Goal: Information Seeking & Learning: Learn about a topic

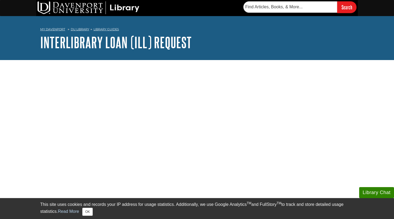
click at [74, 43] on link "Interlibrary Loan (ILL) Request" at bounding box center [116, 42] width 152 height 17
click at [87, 12] on img at bounding box center [89, 7] width 102 height 13
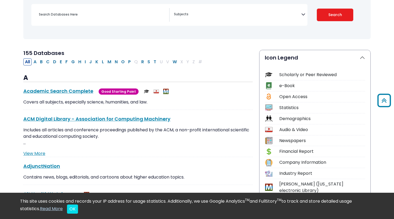
scroll to position [81, 0]
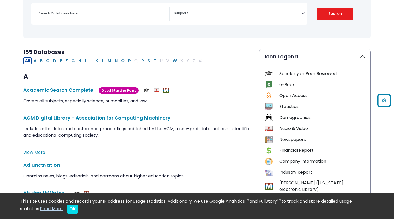
click at [277, 14] on textarea "Search" at bounding box center [237, 14] width 127 height 4
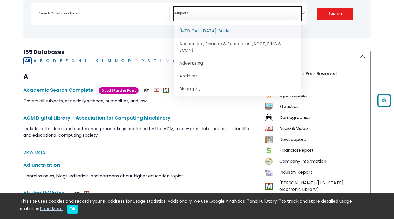
click at [166, 18] on div "Search filters" at bounding box center [103, 13] width 134 height 13
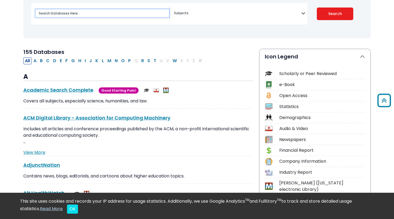
click at [158, 15] on input "Search database by title or keyword" at bounding box center [103, 13] width 134 height 8
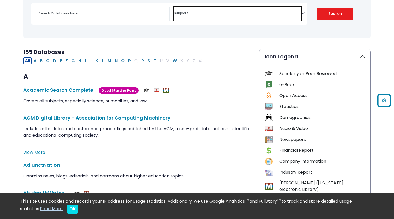
click at [205, 9] on span "Search filters" at bounding box center [237, 14] width 127 height 14
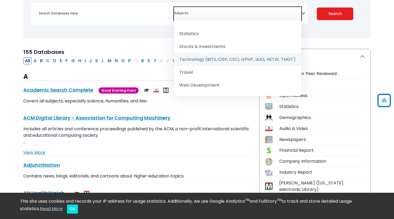
scroll to position [712, 0]
select select "219090"
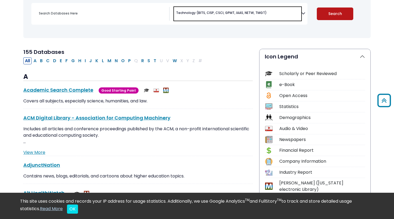
click at [327, 14] on button "Search" at bounding box center [335, 14] width 37 height 13
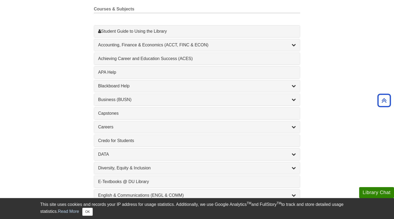
scroll to position [157, 0]
click at [134, 70] on div "APA Help , 1 guides" at bounding box center [197, 72] width 198 height 6
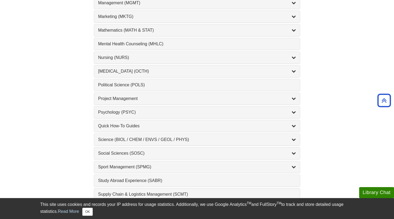
scroll to position [497, 0]
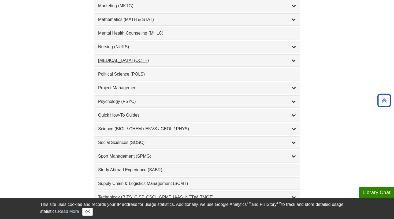
click at [113, 59] on div "Occupational Therapy (OCTH) , 2 guides" at bounding box center [197, 60] width 198 height 6
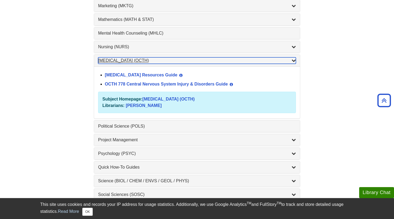
click at [173, 57] on div "Occupational Therapy (OCTH) , 2 guides" at bounding box center [197, 60] width 198 height 6
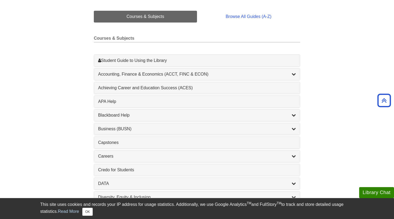
scroll to position [133, 0]
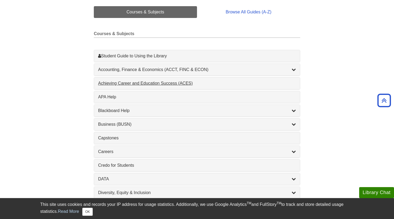
click at [135, 82] on div "Achieving Career and Education Success (ACES) , 1 guides" at bounding box center [197, 83] width 198 height 6
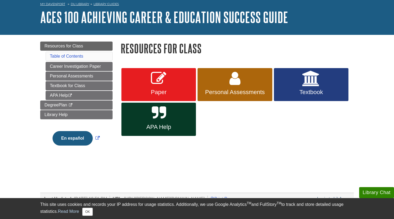
scroll to position [26, 0]
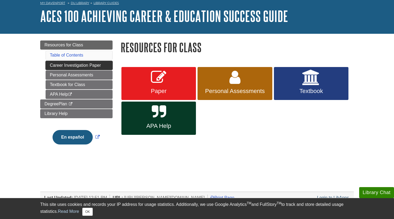
click at [82, 64] on link "Career Investigation Paper" at bounding box center [79, 65] width 67 height 9
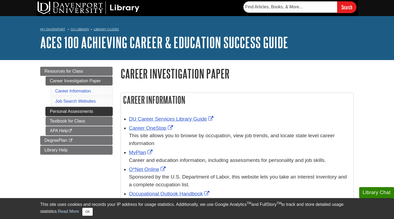
click at [77, 112] on link "Personal Assessments" at bounding box center [79, 111] width 67 height 9
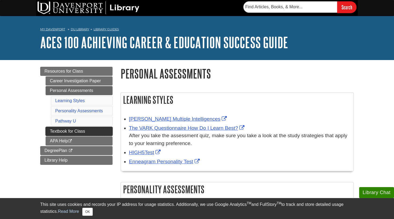
click at [91, 129] on link "Textbook for Class" at bounding box center [79, 131] width 67 height 9
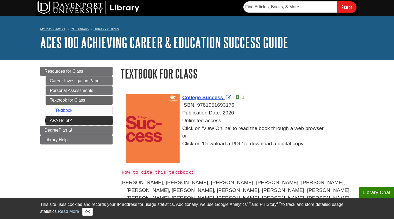
click at [87, 120] on link "APA Help This link opens in a new window" at bounding box center [79, 120] width 67 height 9
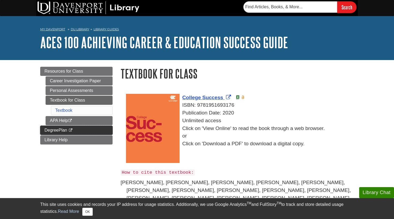
click at [91, 132] on link "DegreePlan This link opens in a new window" at bounding box center [76, 130] width 72 height 9
click at [79, 13] on img at bounding box center [89, 7] width 102 height 13
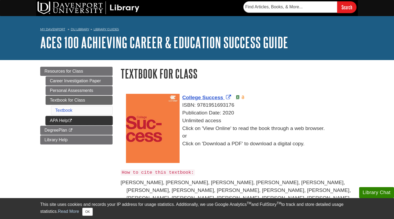
click at [69, 119] on link "APA Help This link opens in a new window" at bounding box center [79, 120] width 67 height 9
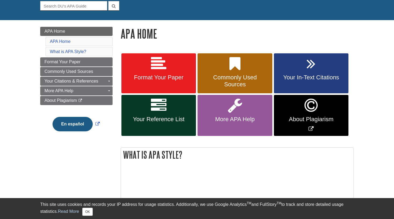
scroll to position [67, 0]
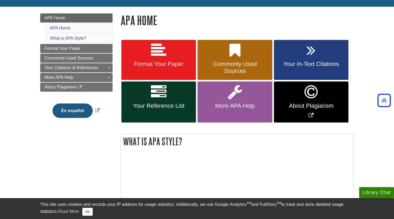
click at [183, 69] on link "Format Your Paper" at bounding box center [159, 60] width 75 height 40
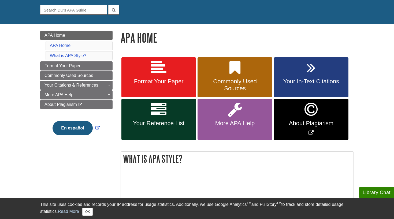
scroll to position [55, 0]
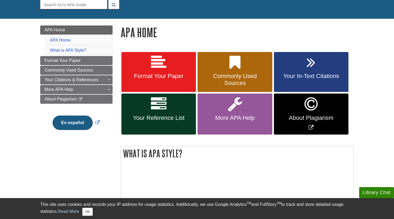
click at [299, 74] on span "Your In-Text Citations" at bounding box center [311, 76] width 67 height 7
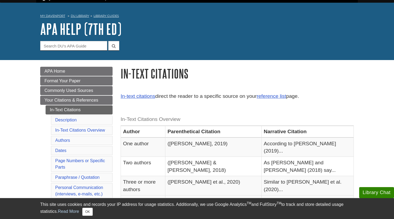
scroll to position [25, 0]
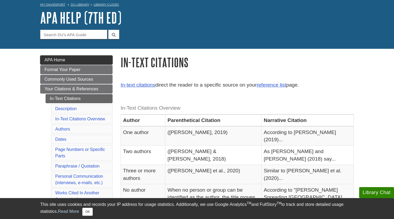
click at [81, 64] on link "APA Home" at bounding box center [76, 60] width 72 height 9
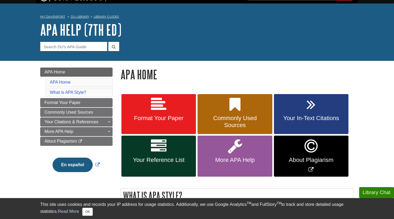
scroll to position [19, 0]
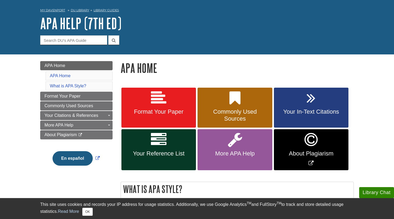
click at [173, 100] on link "Format Your Paper" at bounding box center [159, 108] width 75 height 40
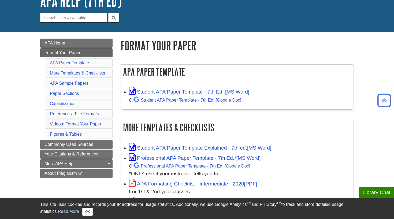
scroll to position [47, 0]
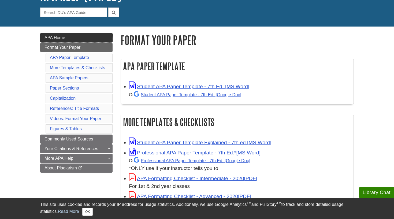
click at [68, 37] on link "APA Home" at bounding box center [76, 37] width 72 height 9
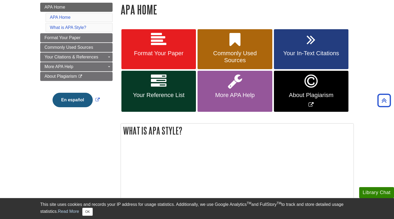
scroll to position [79, 0]
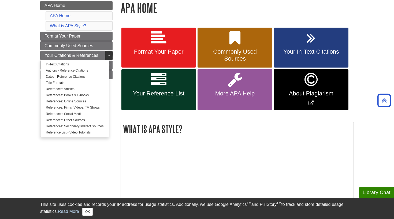
click at [108, 56] on link "Toggle Dropdown" at bounding box center [109, 55] width 8 height 9
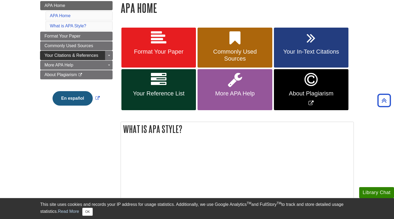
click at [96, 55] on span "Your Citations & References" at bounding box center [72, 55] width 54 height 5
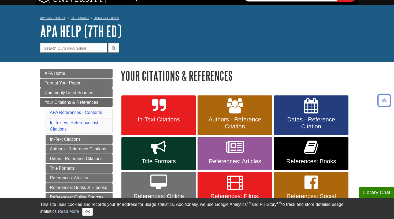
scroll to position [9, 0]
